Goal: Task Accomplishment & Management: Manage account settings

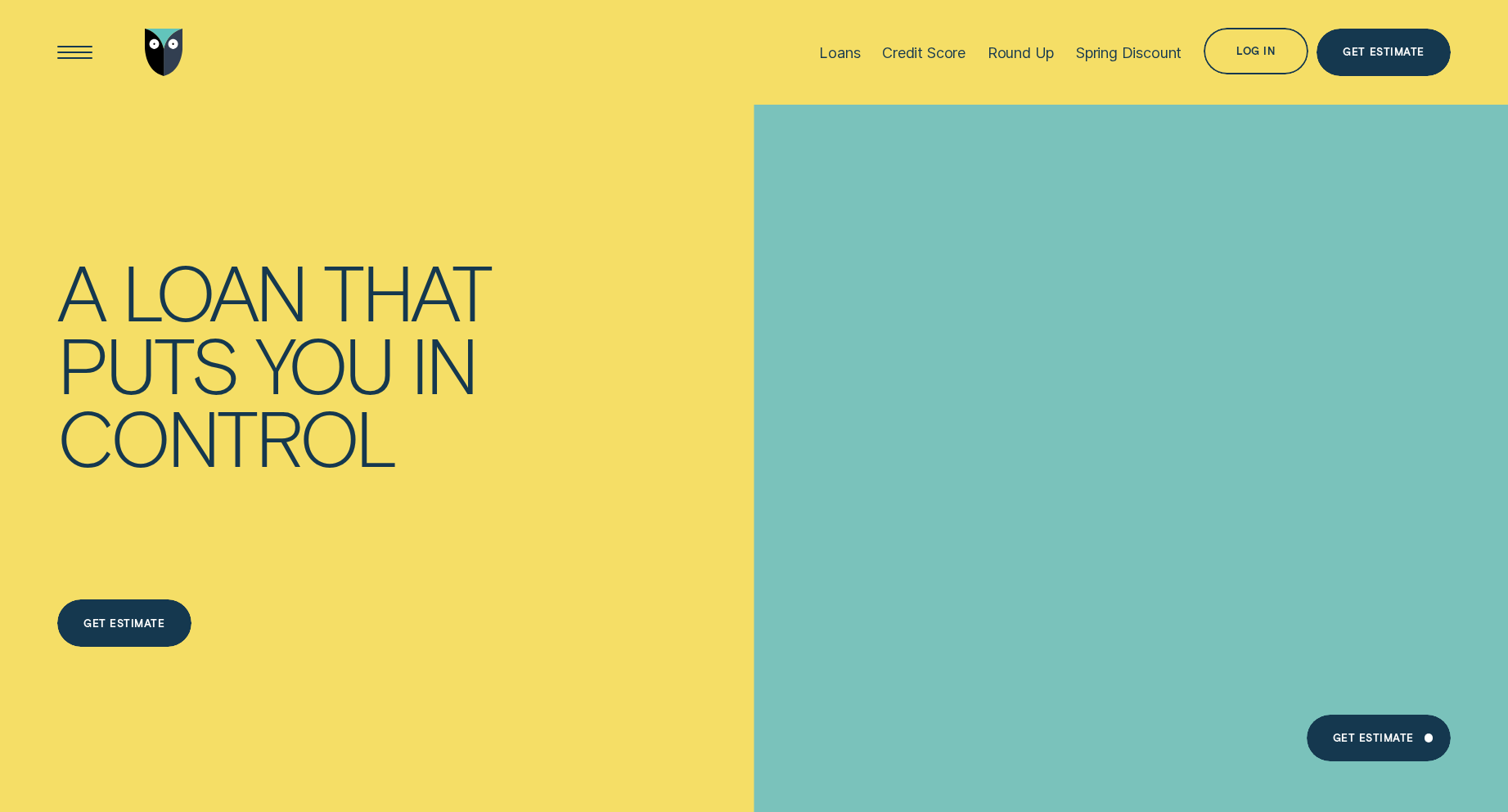
click at [1267, 42] on div "Log in" at bounding box center [1256, 51] width 105 height 47
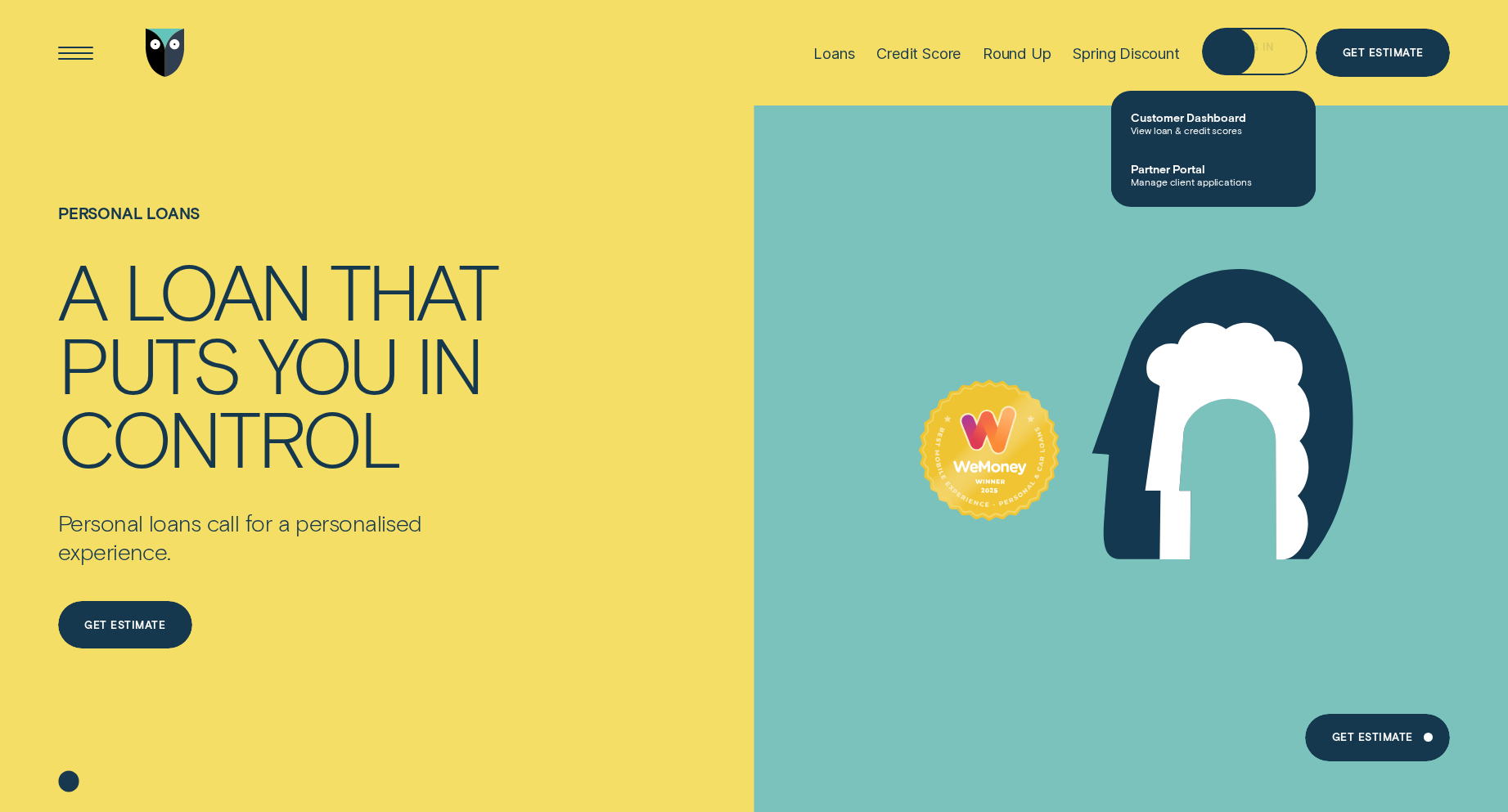
click at [1213, 66] on div "Log in" at bounding box center [1255, 51] width 106 height 47
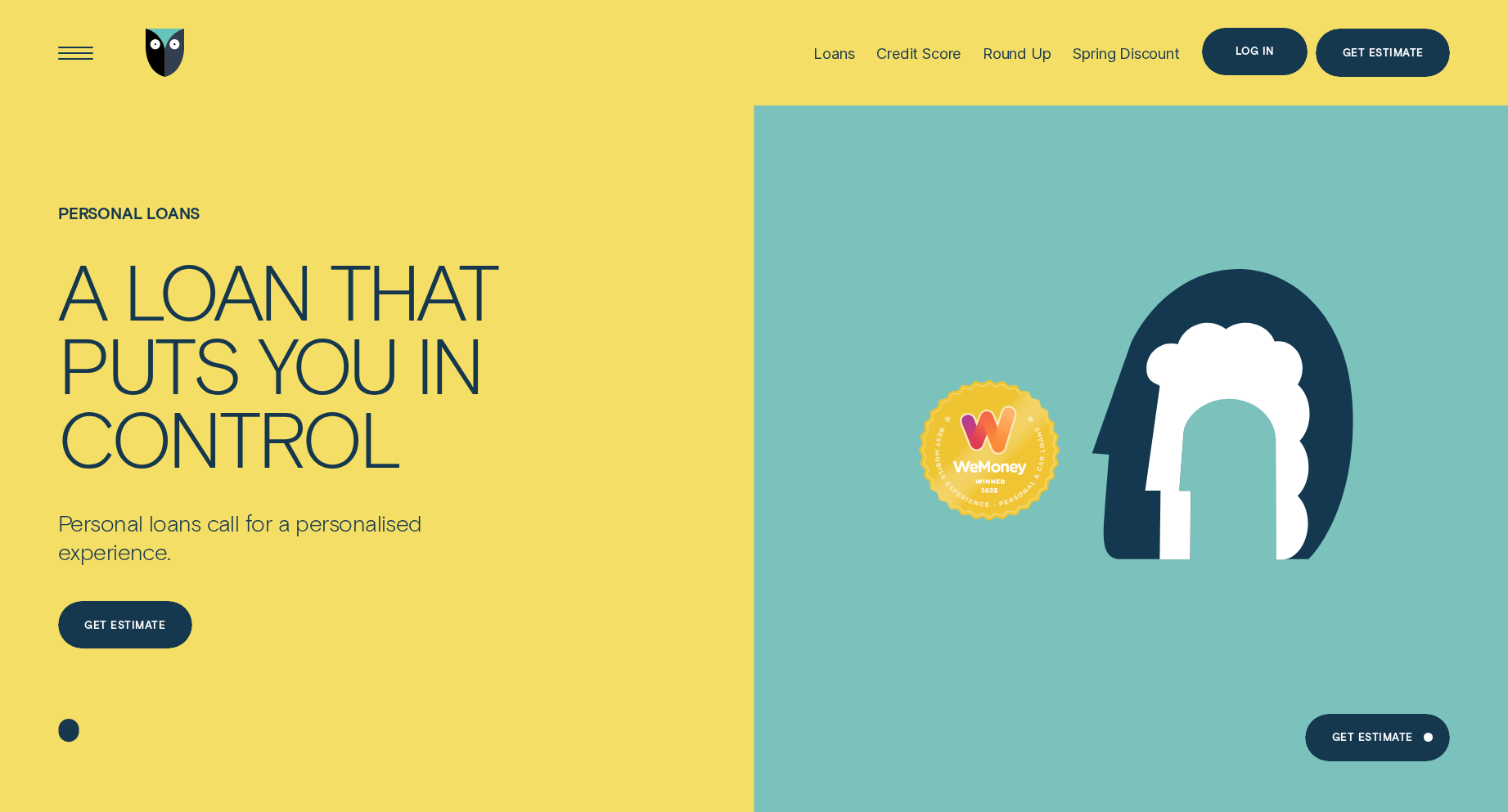
click at [1250, 37] on div "Log in" at bounding box center [1255, 51] width 106 height 47
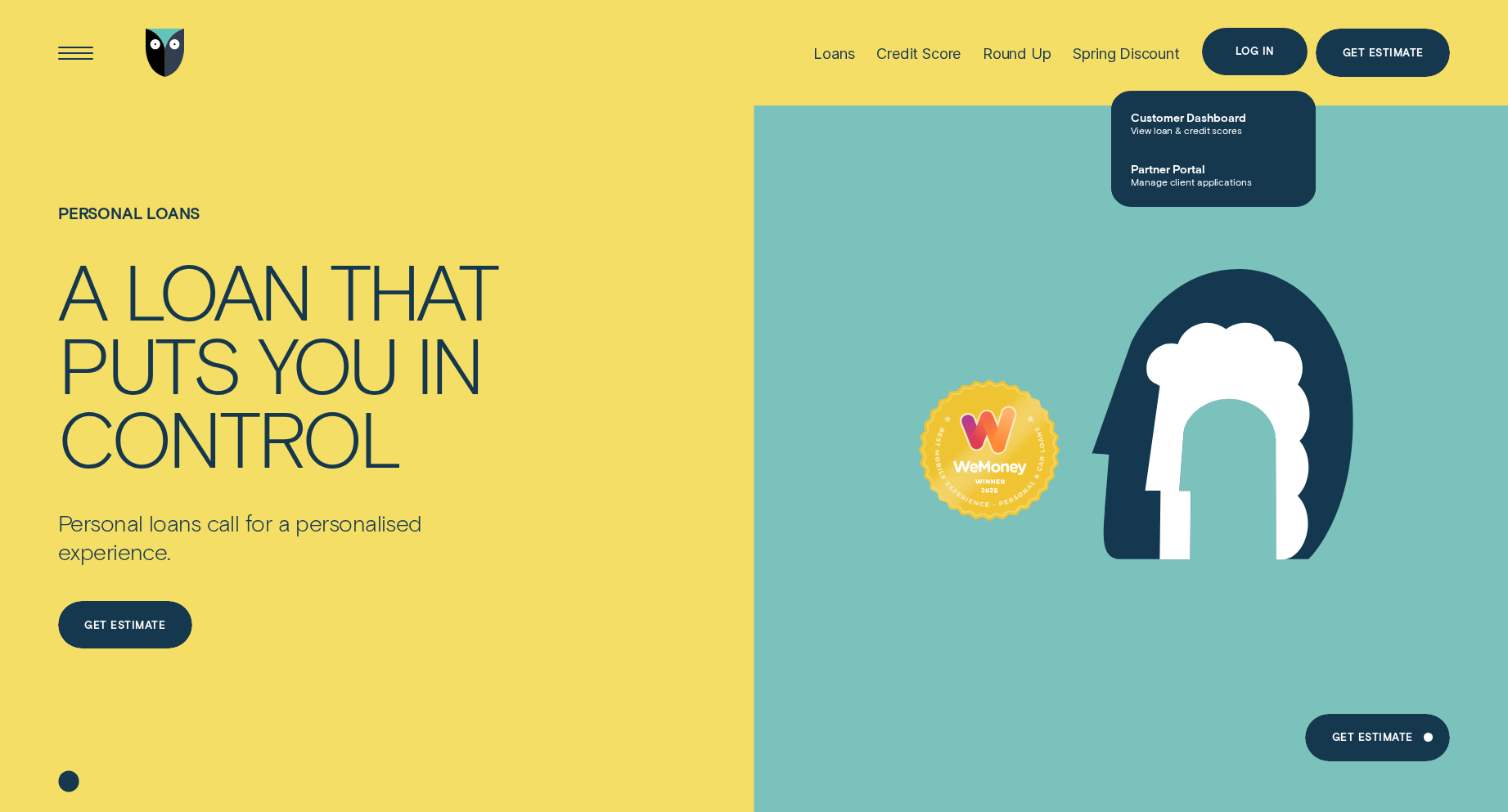
click at [1250, 37] on div "Log in" at bounding box center [1255, 51] width 106 height 47
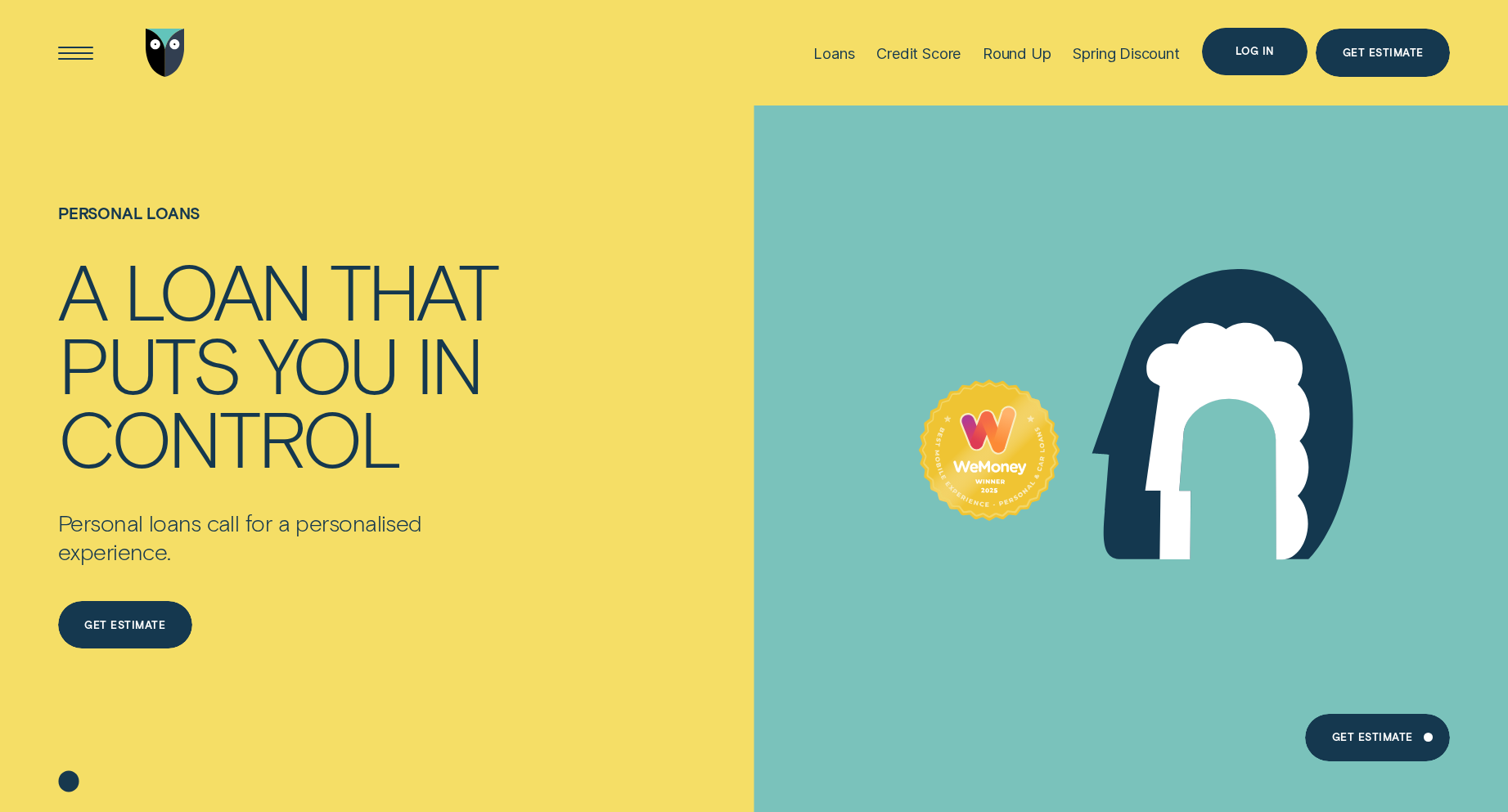
click at [1250, 37] on div "Log in" at bounding box center [1255, 51] width 106 height 47
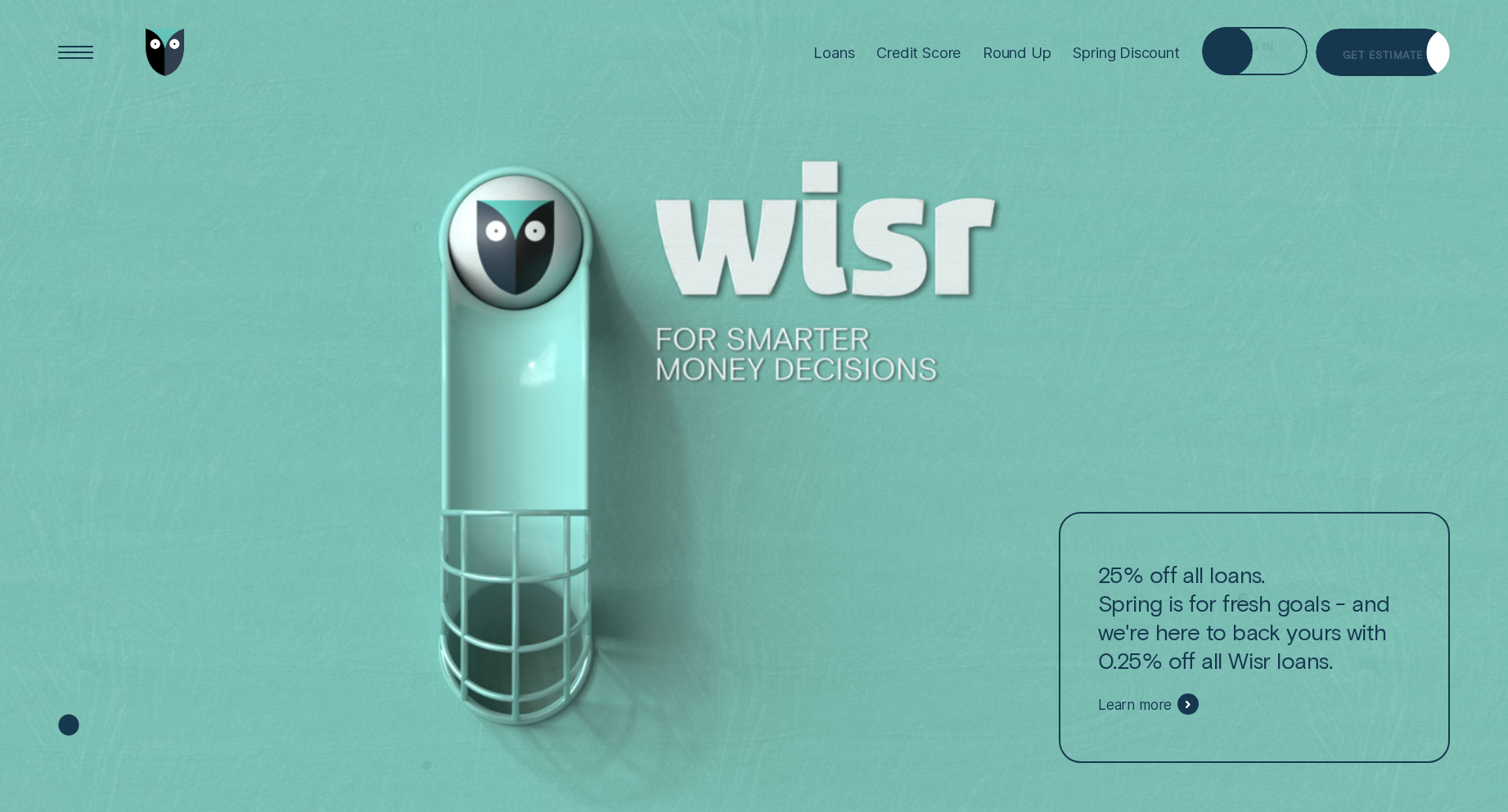
click at [1241, 52] on div "Log in" at bounding box center [1255, 53] width 39 height 9
